Goal: Entertainment & Leisure: Consume media (video, audio)

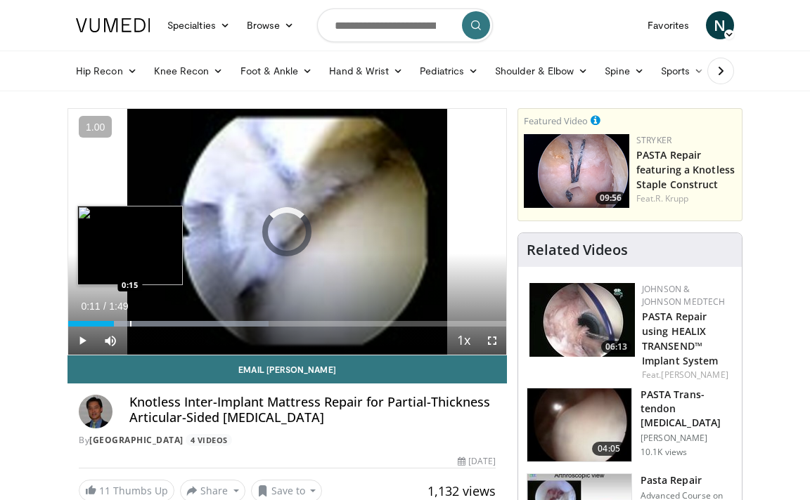
click at [130, 323] on div "Progress Bar" at bounding box center [130, 324] width 1 height 6
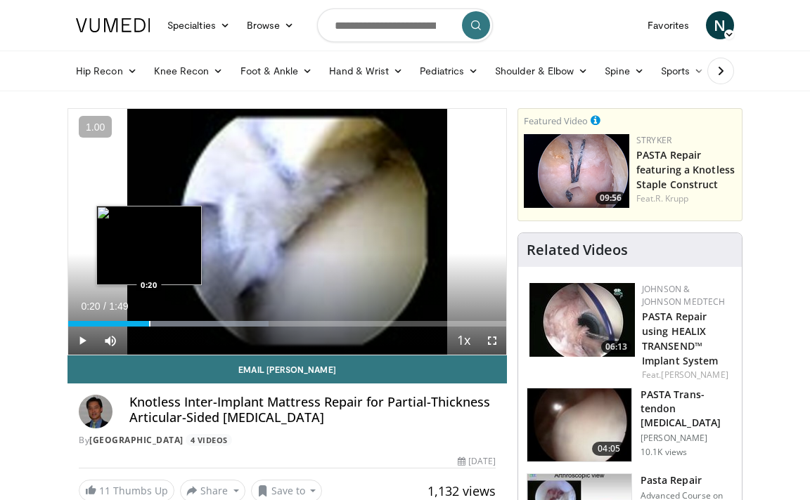
click at [149, 326] on div "Progress Bar" at bounding box center [149, 324] width 1 height 6
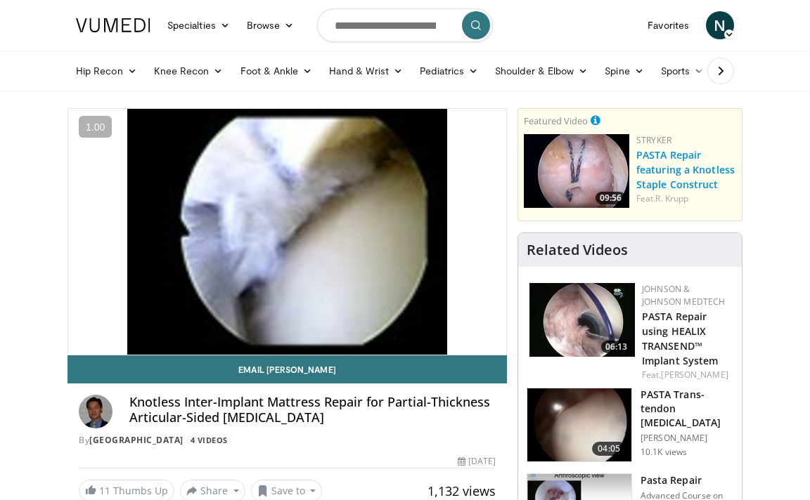
click at [678, 169] on link "PASTA Repair featuring a Knotless Staple Construct" at bounding box center [685, 169] width 98 height 43
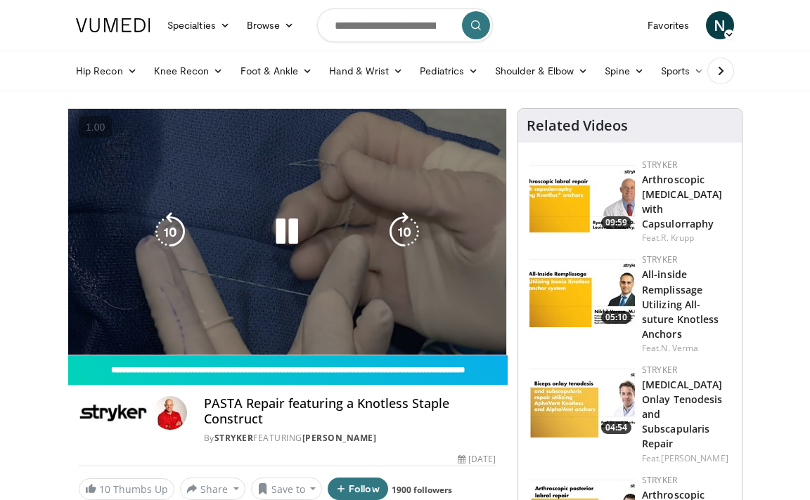
click at [139, 320] on video-js "**********" at bounding box center [287, 232] width 438 height 246
click at [123, 323] on div "10 seconds Tap to unmute" at bounding box center [287, 232] width 438 height 246
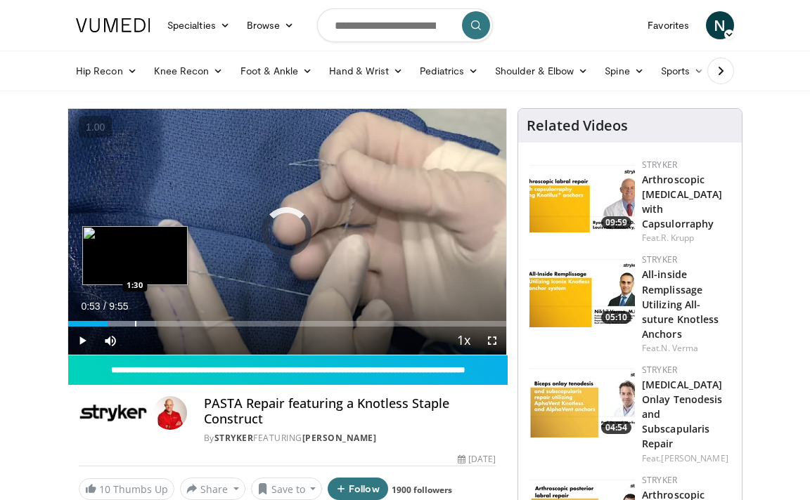
click at [135, 325] on div "Progress Bar" at bounding box center [135, 324] width 1 height 6
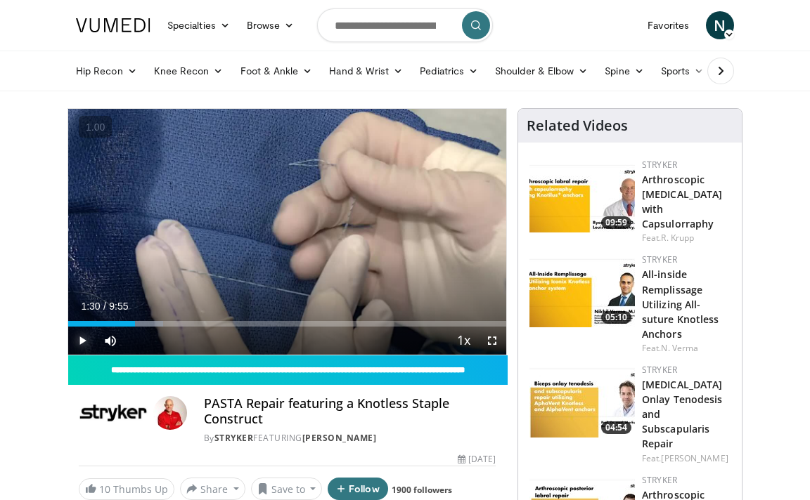
click at [72, 344] on span "Video Player" at bounding box center [82, 341] width 28 height 28
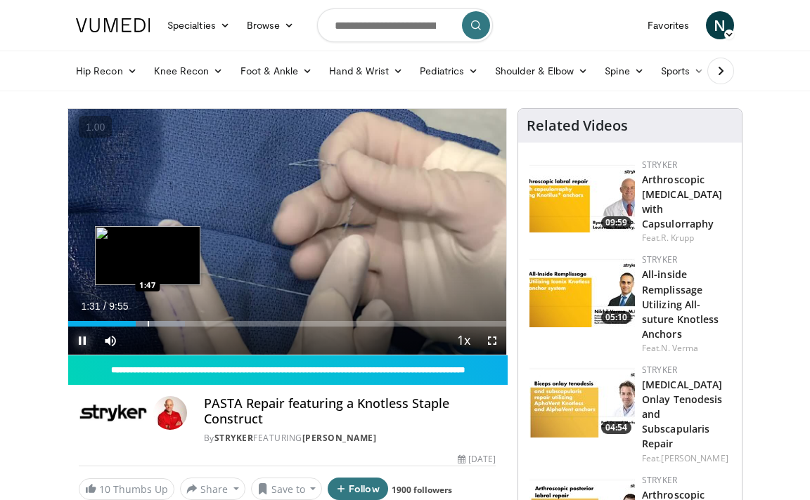
click at [149, 323] on div "Progress Bar" at bounding box center [148, 324] width 1 height 6
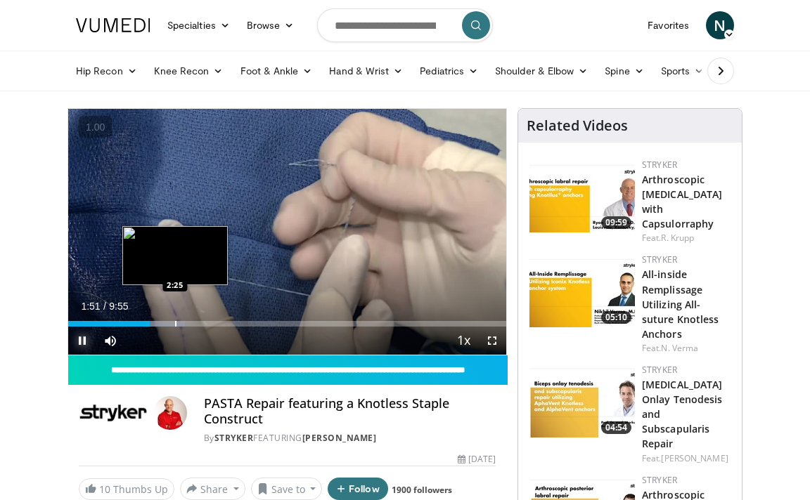
click at [176, 324] on div "Progress Bar" at bounding box center [175, 324] width 1 height 6
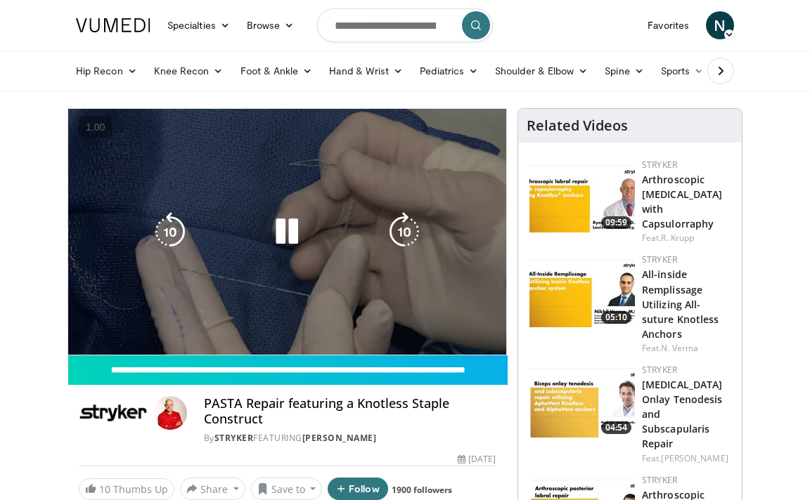
click at [169, 325] on video-js "**********" at bounding box center [287, 232] width 438 height 246
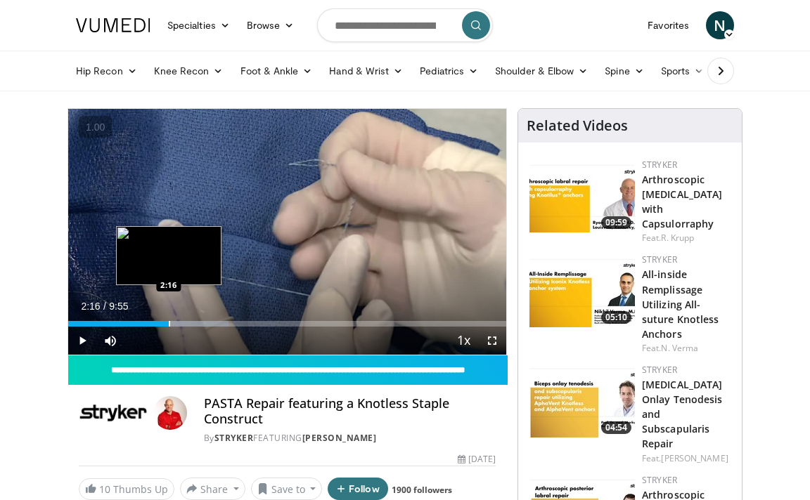
click at [169, 325] on div "Progress Bar" at bounding box center [169, 324] width 1 height 6
click at [166, 325] on div "Progress Bar" at bounding box center [166, 324] width 1 height 6
click at [156, 326] on div "Progress Bar" at bounding box center [156, 324] width 1 height 6
click at [148, 326] on div "Progress Bar" at bounding box center [148, 324] width 1 height 6
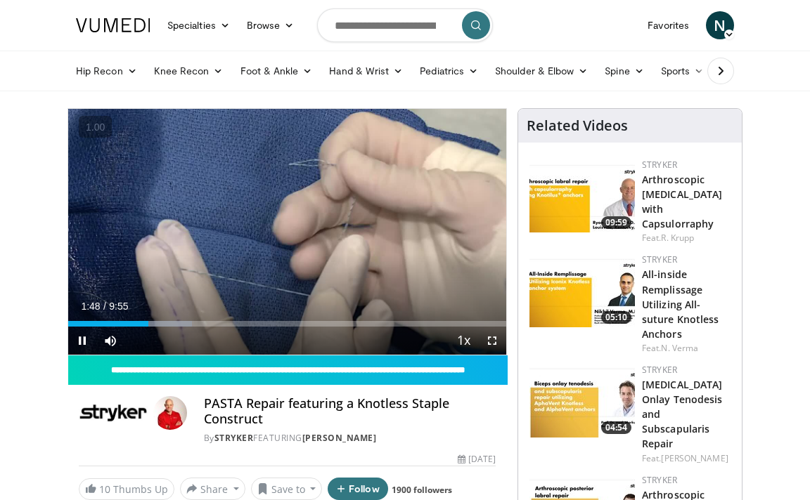
click at [136, 327] on div "Current Time 1:48 / Duration 9:55 Pause Skip Backward Skip Forward Mute 12% Loa…" at bounding box center [287, 341] width 438 height 28
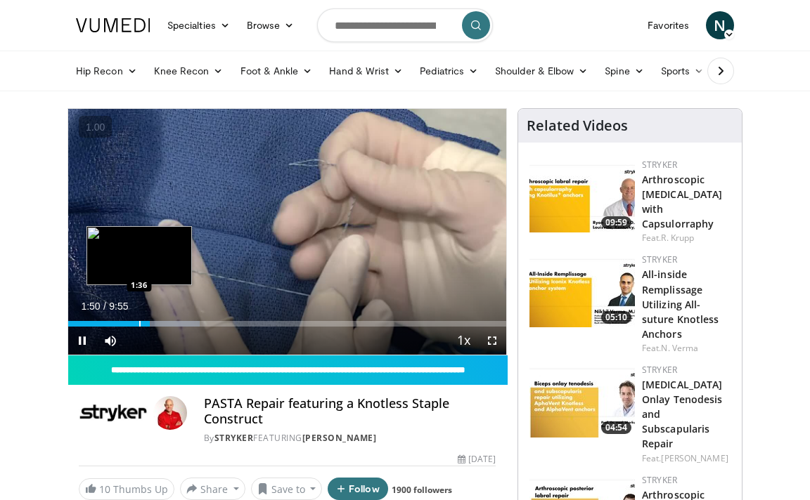
click at [139, 323] on div "Progress Bar" at bounding box center [139, 324] width 1 height 6
click at [135, 324] on div "Progress Bar" at bounding box center [135, 324] width 1 height 6
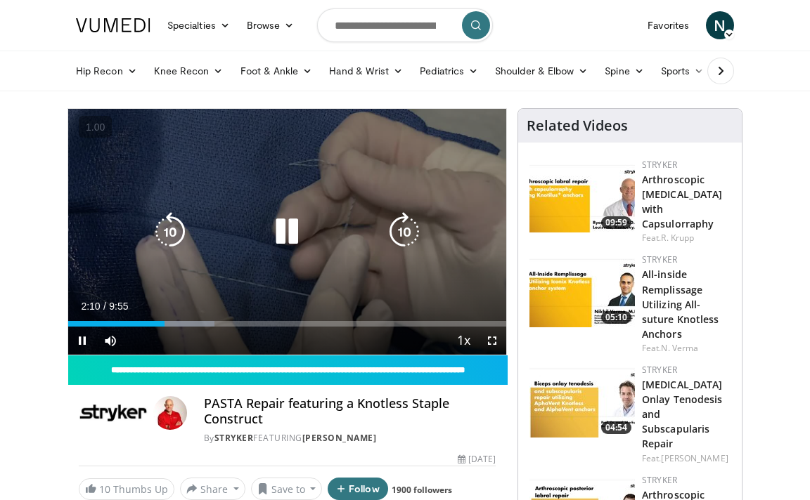
click at [171, 280] on div "10 seconds Tap to unmute" at bounding box center [287, 232] width 438 height 246
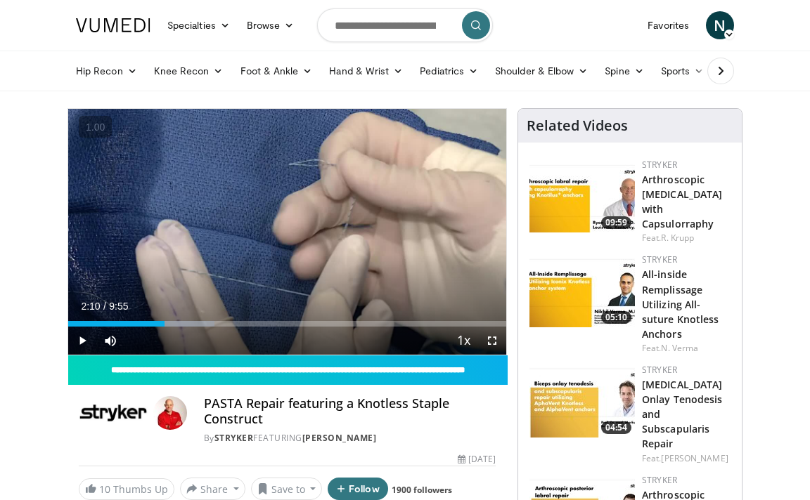
click at [170, 276] on div "10 seconds Tap to unmute" at bounding box center [287, 232] width 438 height 246
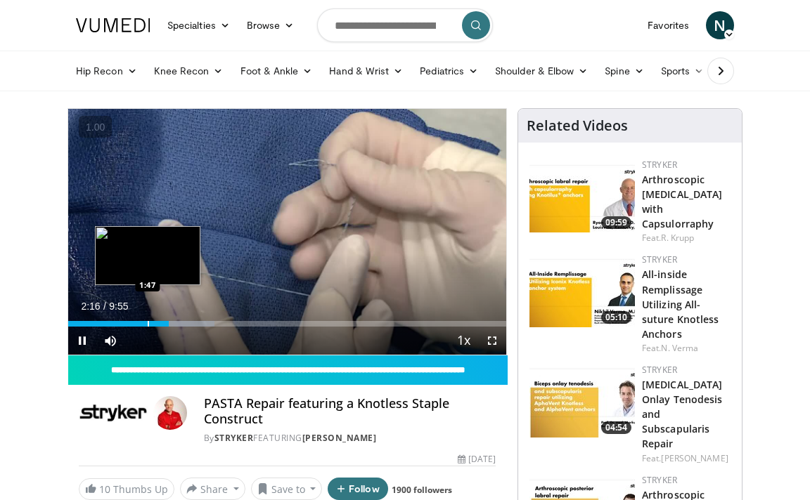
click at [148, 321] on div "Progress Bar" at bounding box center [148, 324] width 1 height 6
click at [144, 323] on div "Progress Bar" at bounding box center [144, 324] width 1 height 6
click at [143, 325] on div "Progress Bar" at bounding box center [143, 324] width 1 height 6
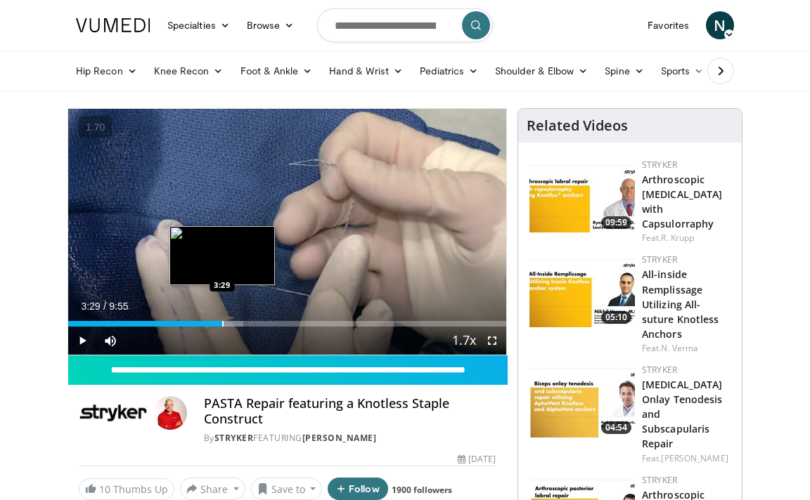
click at [222, 325] on div "Progress Bar" at bounding box center [222, 324] width 1 height 6
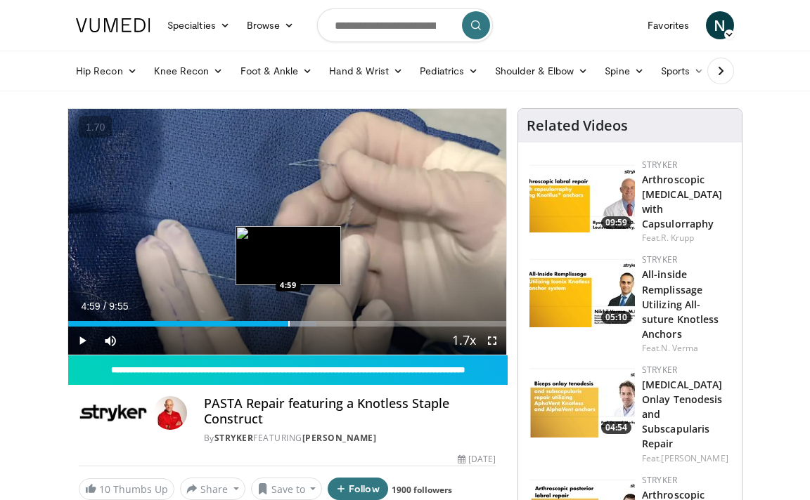
click at [288, 324] on div "Progress Bar" at bounding box center [288, 324] width 1 height 6
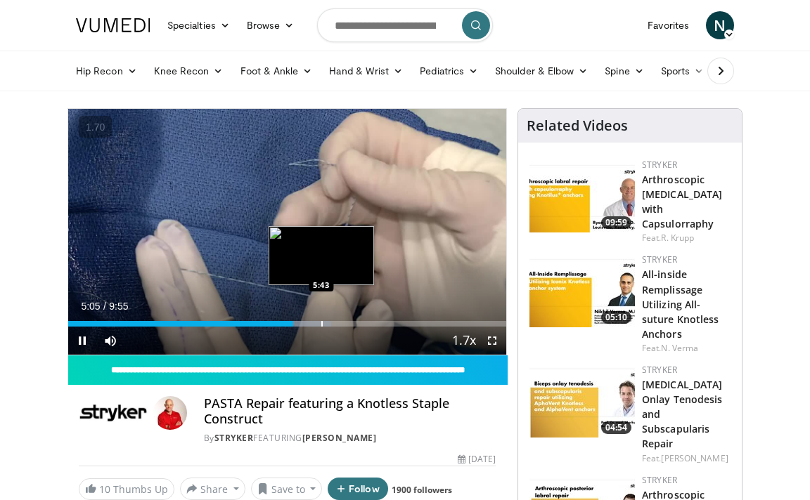
click at [321, 321] on div "Loaded : 59.99% 5:05 5:43" at bounding box center [287, 320] width 438 height 13
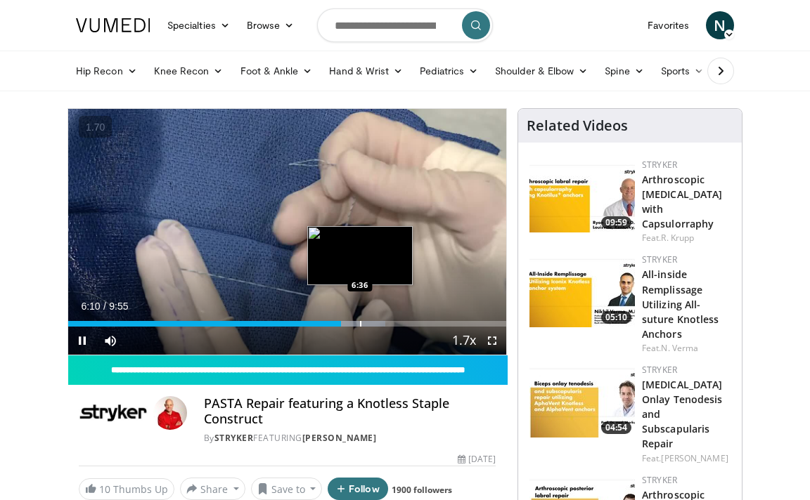
click at [360, 323] on div "Progress Bar" at bounding box center [360, 324] width 1 height 6
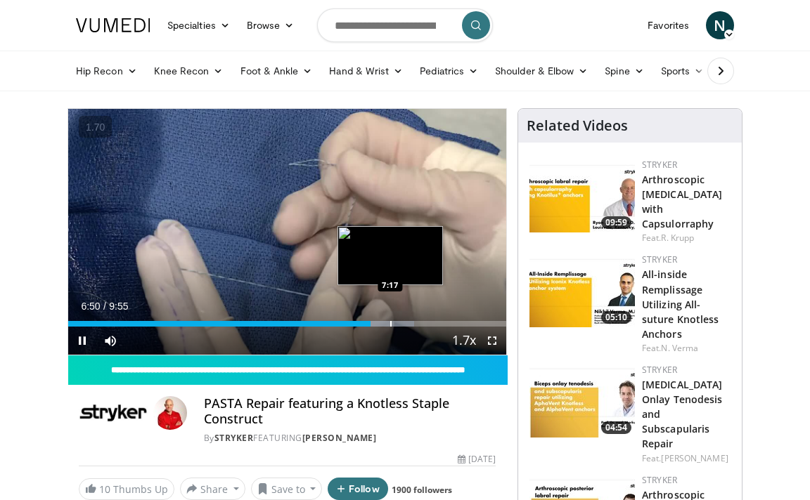
click at [391, 323] on div "Progress Bar" at bounding box center [390, 324] width 1 height 6
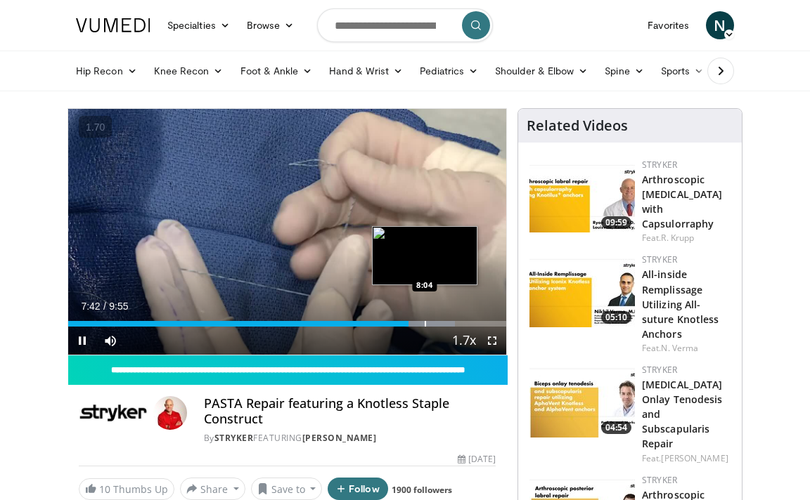
click at [425, 326] on div "Progress Bar" at bounding box center [425, 324] width 1 height 6
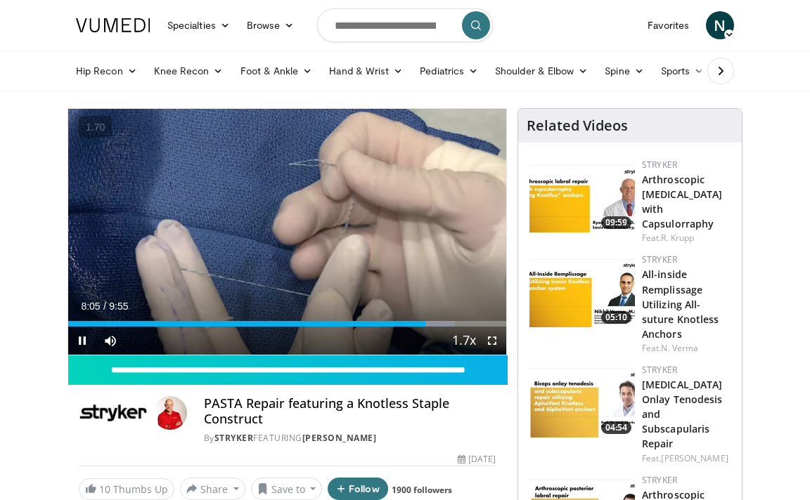
click at [439, 327] on div "Current Time 8:05 / Duration 9:55 Pause Skip Backward Skip Forward Mute 0% Load…" at bounding box center [287, 341] width 438 height 28
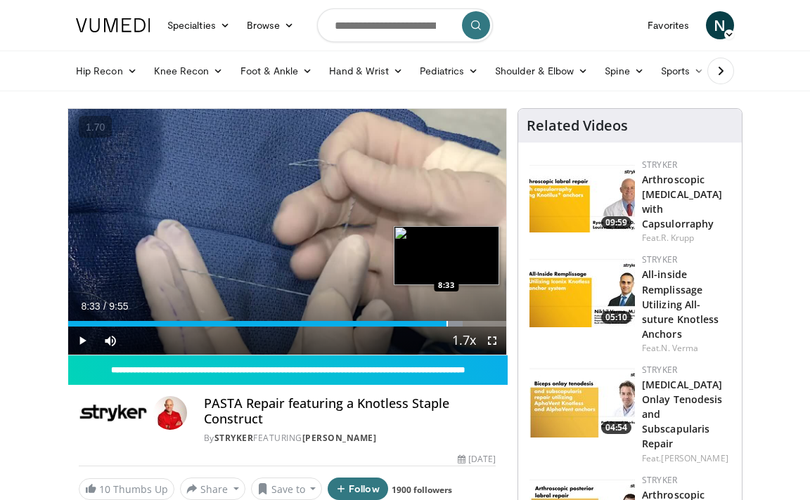
click at [446, 322] on div "Progress Bar" at bounding box center [446, 324] width 1 height 6
click at [469, 323] on div "Progress Bar" at bounding box center [469, 324] width 1 height 6
click at [478, 323] on div "Progress Bar" at bounding box center [478, 324] width 1 height 6
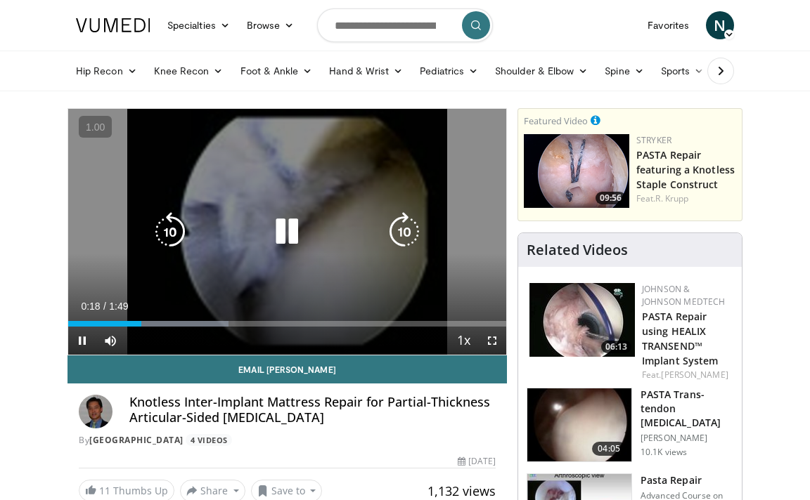
click at [295, 264] on div "10 seconds Tap to unmute" at bounding box center [287, 232] width 438 height 246
